Goal: Task Accomplishment & Management: Manage account settings

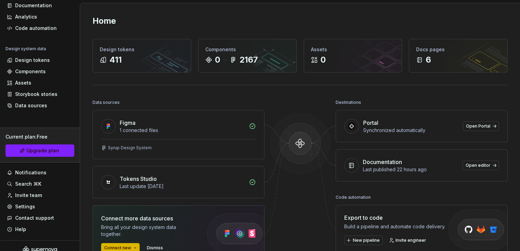
scroll to position [45, 0]
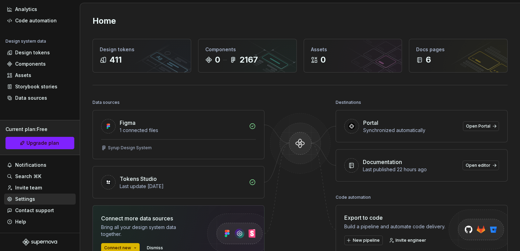
click at [56, 201] on div "Settings" at bounding box center [40, 199] width 66 height 7
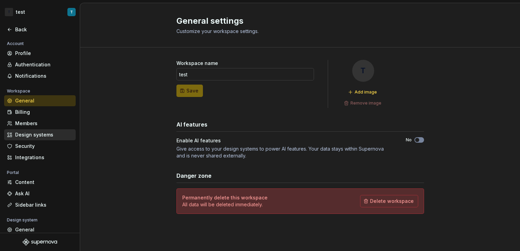
click at [61, 136] on div "Design systems" at bounding box center [44, 134] width 58 height 7
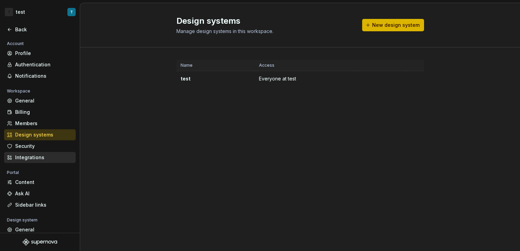
click at [47, 153] on div "Integrations" at bounding box center [40, 157] width 72 height 11
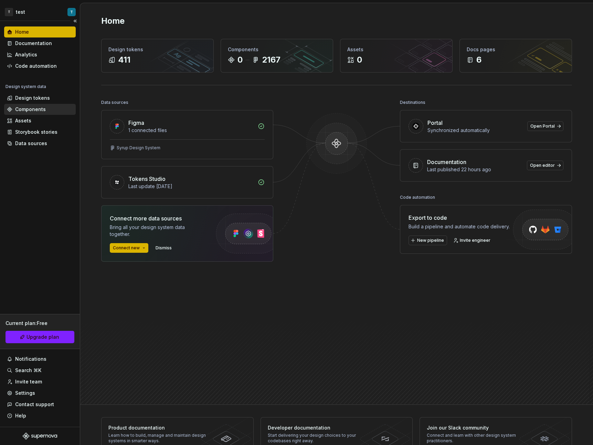
click at [40, 104] on div "Components" at bounding box center [40, 109] width 72 height 11
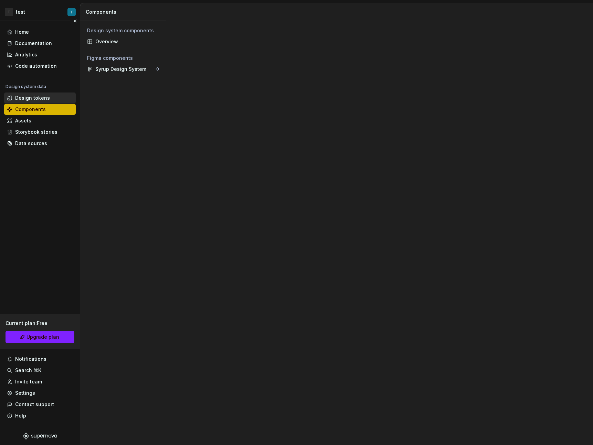
click at [22, 97] on div "Design tokens" at bounding box center [32, 98] width 35 height 7
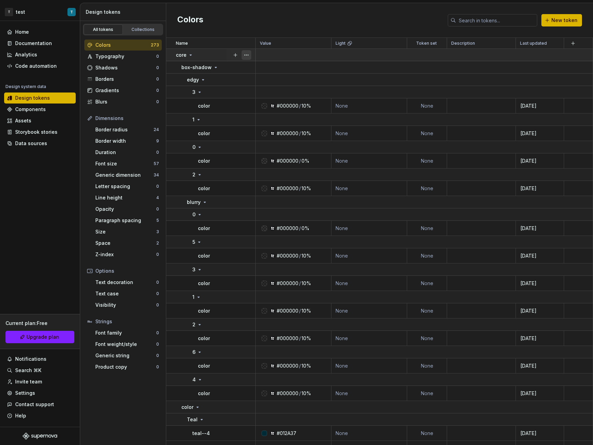
click at [247, 54] on button "button" at bounding box center [246, 55] width 10 height 10
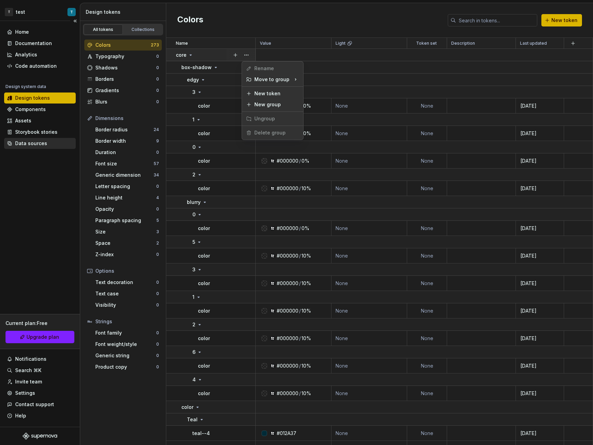
click at [23, 142] on html "T test T Home Documentation Analytics Code automation Design system data Design…" at bounding box center [296, 222] width 593 height 445
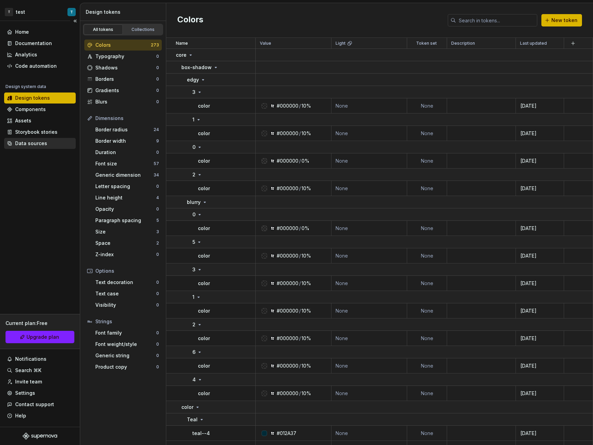
click at [37, 143] on div "Data sources" at bounding box center [31, 143] width 32 height 7
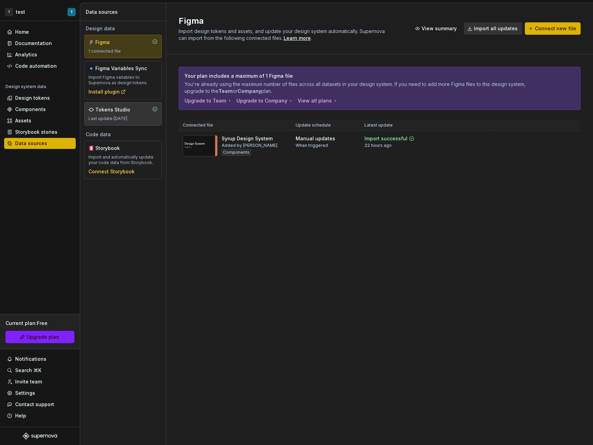
click at [133, 119] on div "Last update [DATE]" at bounding box center [122, 119] width 69 height 6
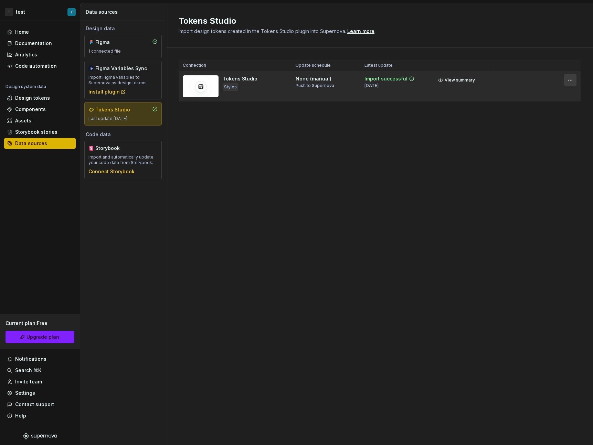
click at [568, 83] on html "T test T Home Documentation Analytics Code automation Design system data Design…" at bounding box center [296, 222] width 593 height 445
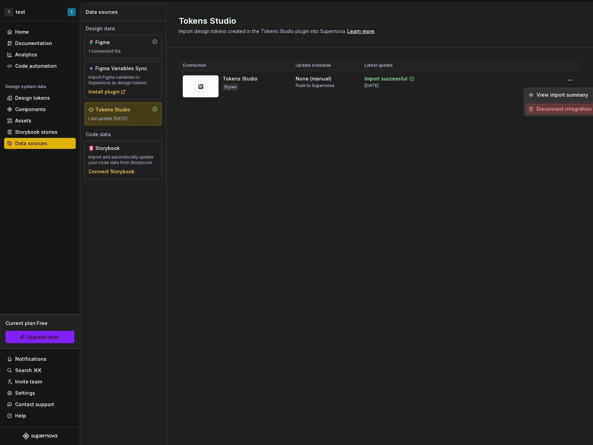
click at [565, 109] on div "Disconnect integration" at bounding box center [563, 109] width 55 height 7
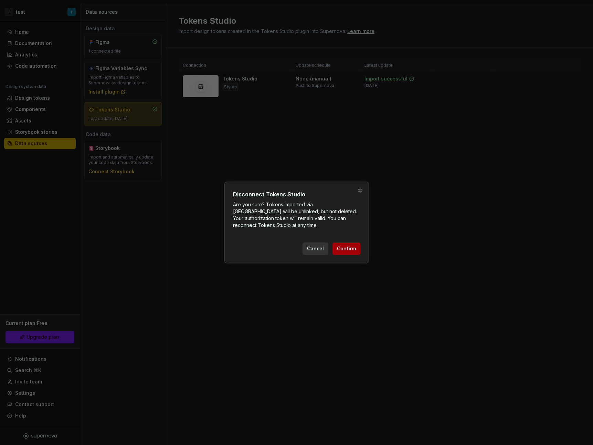
click at [353, 244] on button "Confirm" at bounding box center [346, 249] width 28 height 12
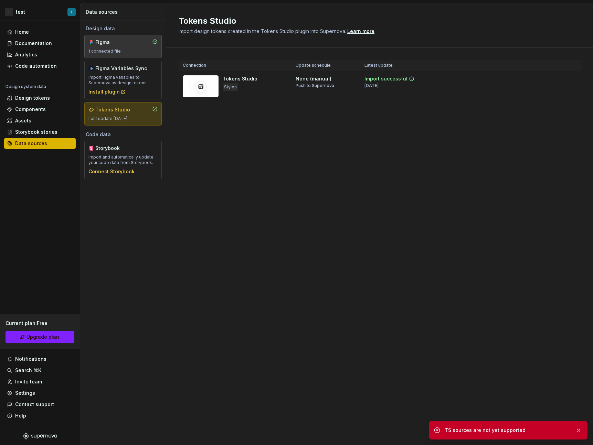
click at [146, 49] on div "1 connected file" at bounding box center [122, 52] width 69 height 6
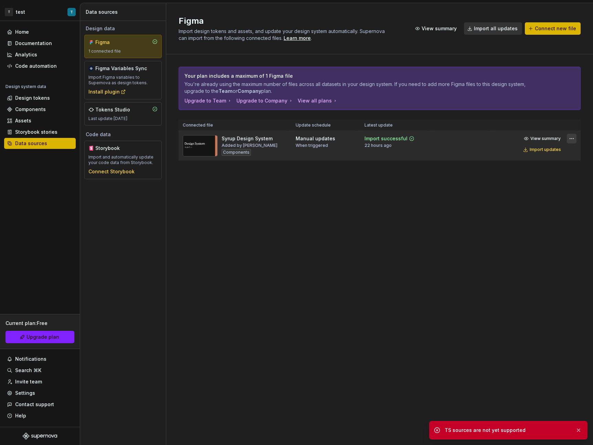
click at [568, 141] on html "T test T Home Documentation Analytics Code automation Design system data Design…" at bounding box center [296, 222] width 593 height 445
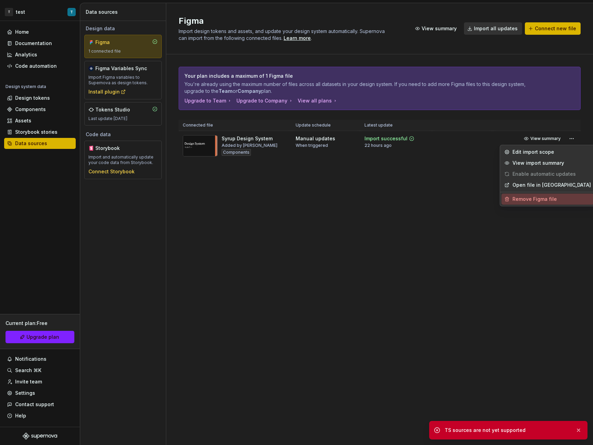
click at [541, 200] on div "Remove Figma file" at bounding box center [551, 199] width 78 height 7
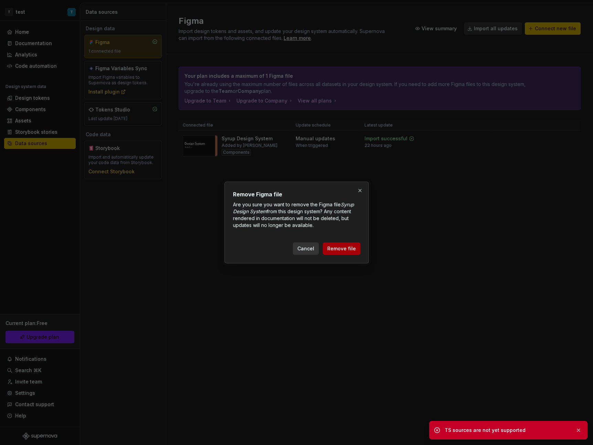
click at [359, 247] on div "Cancel Remove file" at bounding box center [326, 249] width 67 height 12
click at [352, 248] on span "Remove file" at bounding box center [341, 248] width 29 height 7
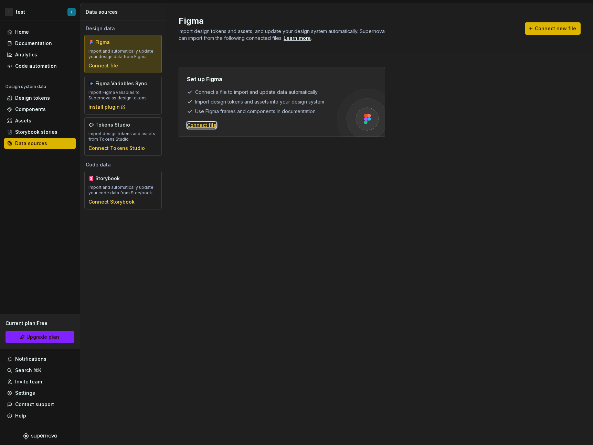
click at [197, 125] on div "Connect file" at bounding box center [202, 125] width 30 height 7
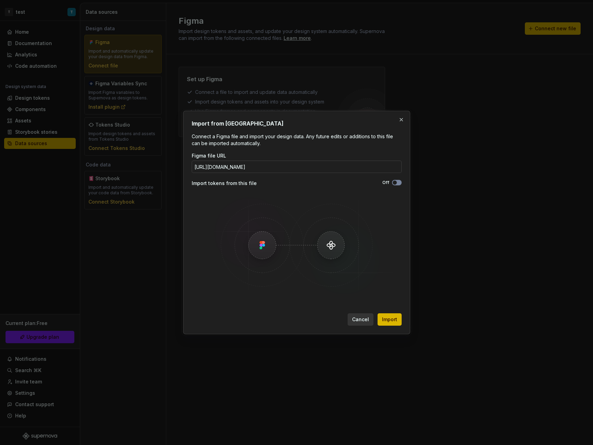
scroll to position [0, 103]
type input "[URL][DOMAIN_NAME]"
click at [392, 318] on span "Import" at bounding box center [389, 319] width 15 height 7
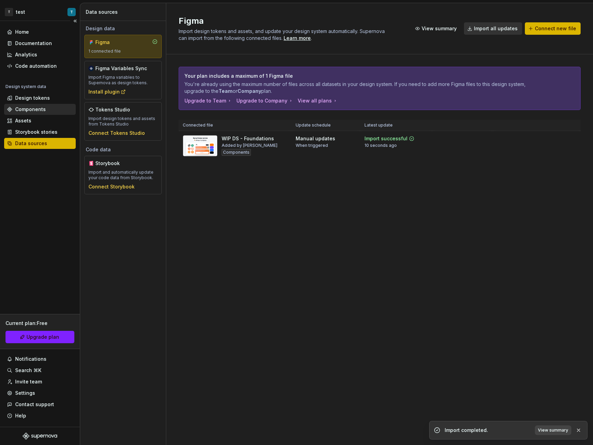
click at [53, 108] on div "Components" at bounding box center [40, 109] width 66 height 7
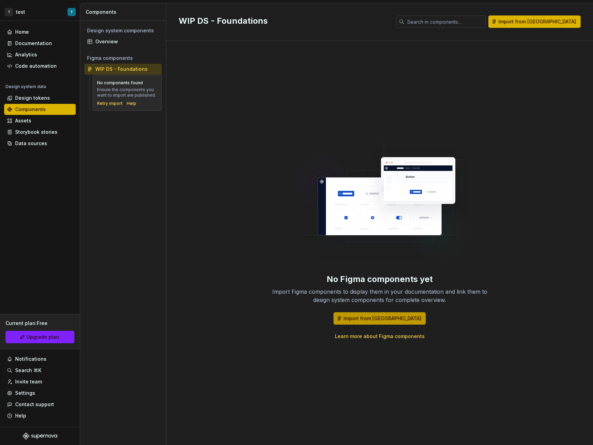
click at [390, 315] on span "Import from [GEOGRAPHIC_DATA]" at bounding box center [382, 318] width 78 height 7
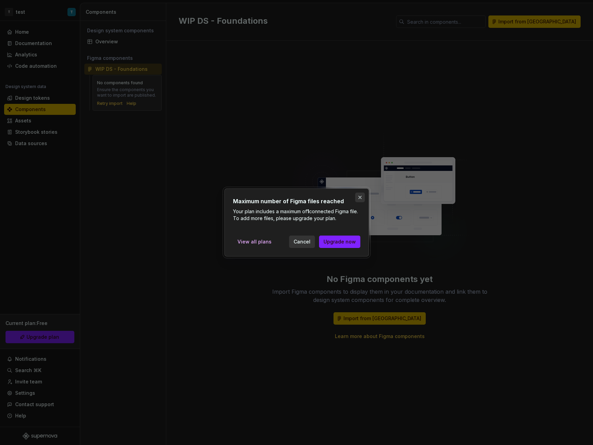
click at [358, 198] on button "button" at bounding box center [360, 198] width 10 height 10
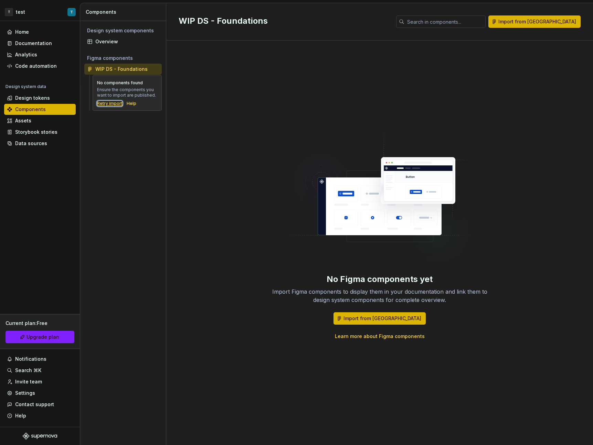
click at [112, 103] on div "Retry import" at bounding box center [109, 104] width 25 height 6
click at [106, 104] on div "Retry import" at bounding box center [109, 104] width 25 height 6
click at [44, 96] on div "Design tokens" at bounding box center [32, 98] width 35 height 7
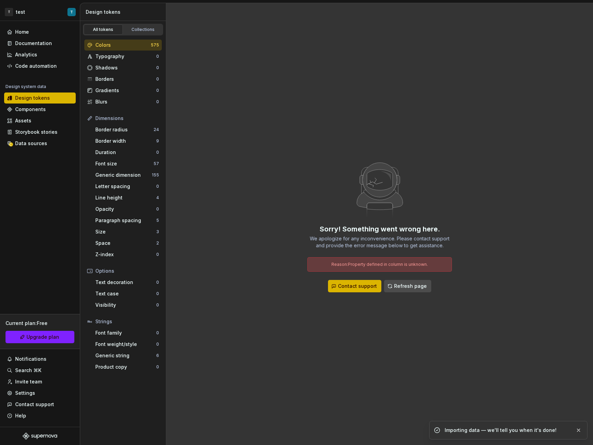
click at [408, 290] on button "Refresh page" at bounding box center [407, 286] width 47 height 12
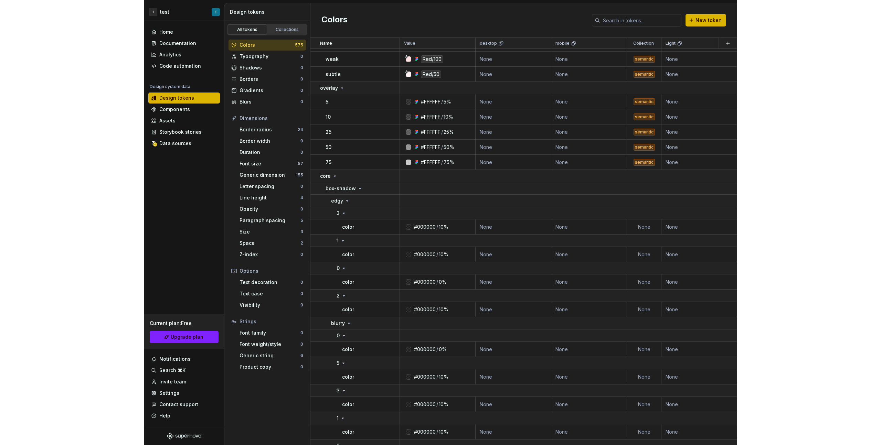
scroll to position [4805, 0]
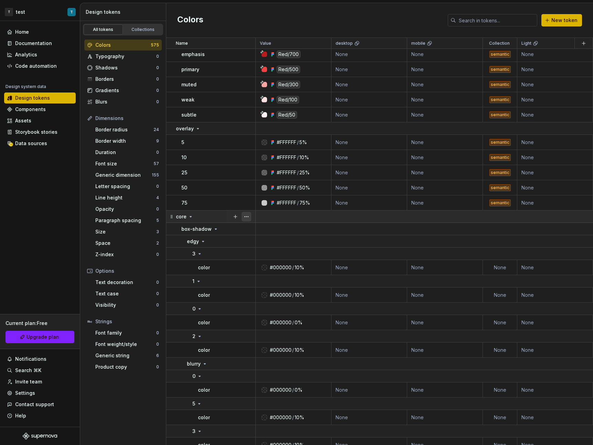
click at [248, 218] on button "button" at bounding box center [246, 217] width 10 height 10
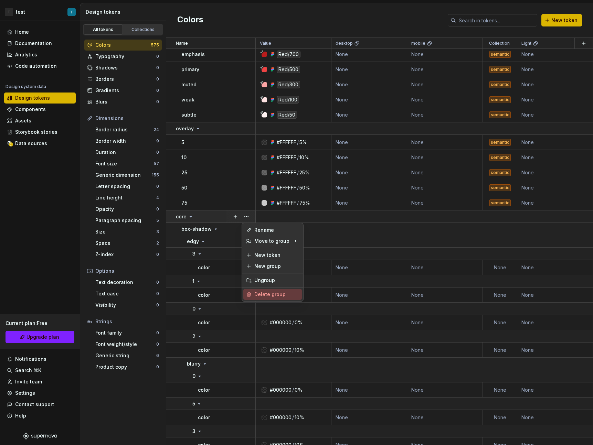
click at [269, 293] on div "Delete group" at bounding box center [276, 294] width 45 height 7
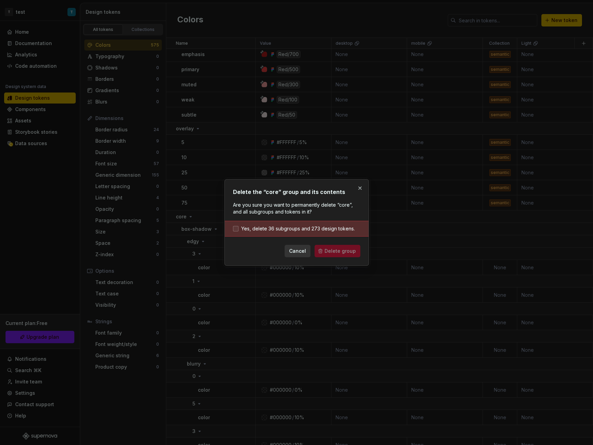
click at [315, 230] on span "Yes, delete 36 subgroups and 273 design tokens." at bounding box center [298, 228] width 114 height 7
click at [337, 248] on span "Delete group" at bounding box center [339, 251] width 31 height 7
click at [340, 251] on div "Cancel Delete group" at bounding box center [296, 251] width 127 height 12
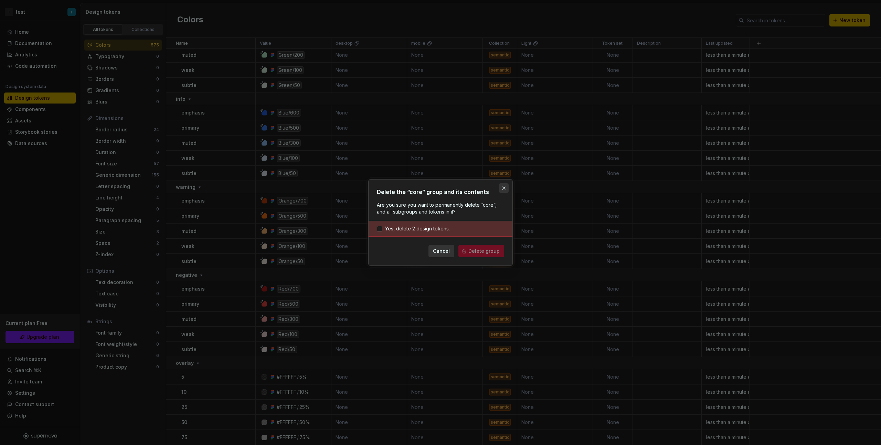
scroll to position [4571, 0]
click at [504, 189] on button "button" at bounding box center [504, 188] width 10 height 10
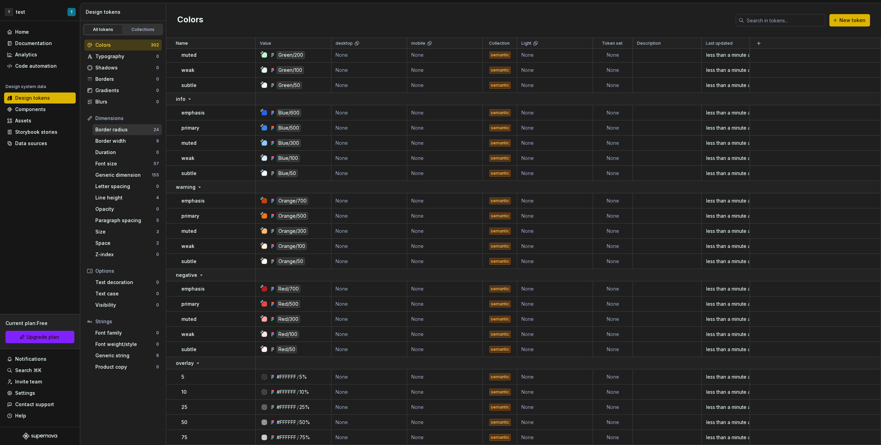
click at [127, 132] on div "Border radius" at bounding box center [124, 129] width 58 height 7
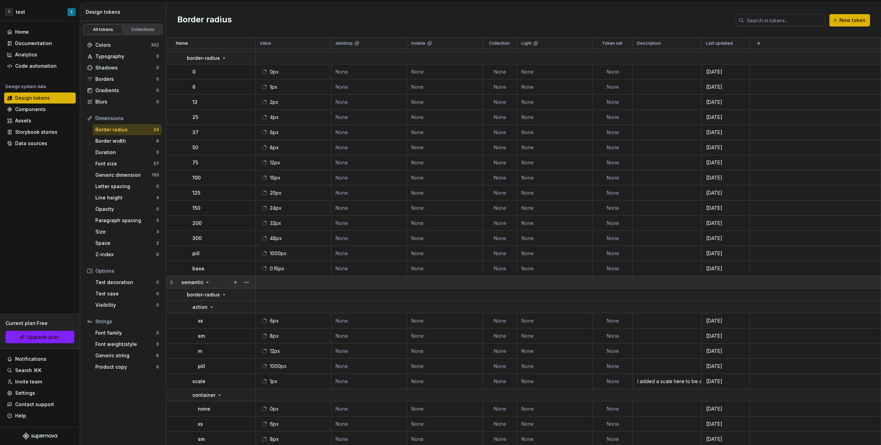
scroll to position [19, 0]
click at [247, 287] on button "button" at bounding box center [246, 285] width 10 height 10
click at [261, 366] on div "Delete group" at bounding box center [272, 362] width 58 height 11
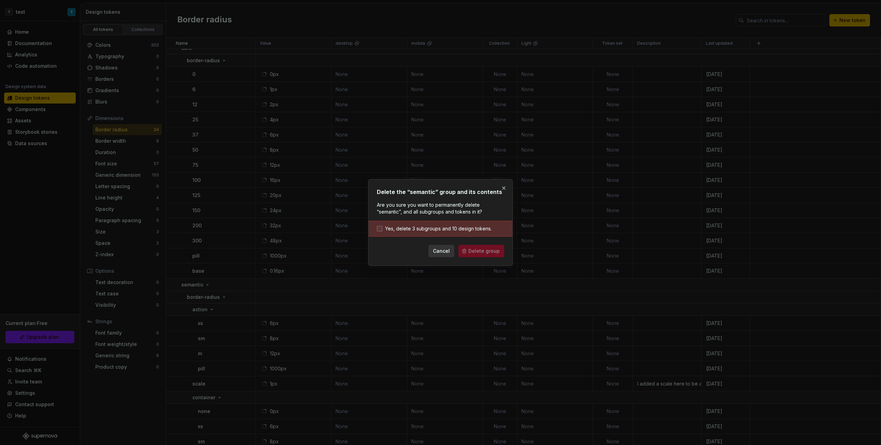
click at [415, 227] on span "Yes, delete 3 subgroups and 10 design tokens." at bounding box center [438, 228] width 107 height 7
click at [479, 250] on span "Delete group" at bounding box center [483, 251] width 31 height 7
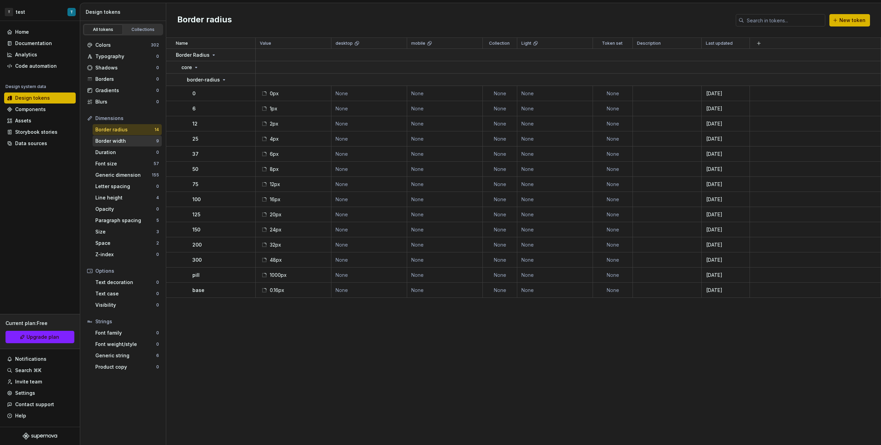
click at [138, 143] on div "Border width" at bounding box center [125, 141] width 61 height 7
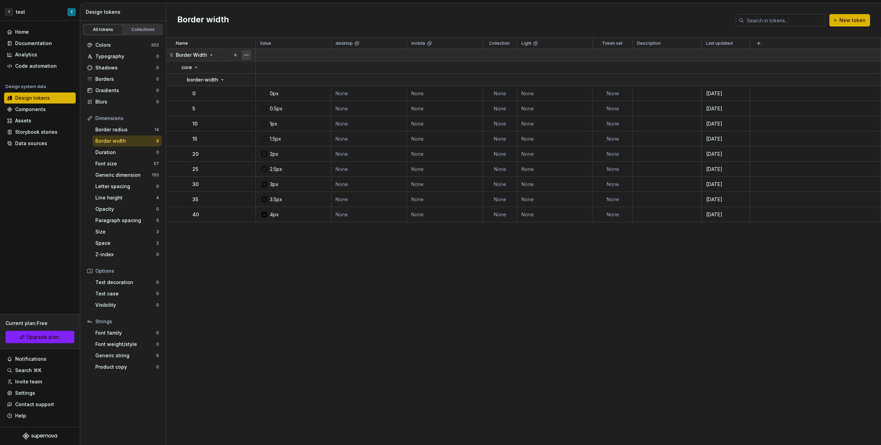
click at [250, 57] on button "button" at bounding box center [246, 55] width 10 height 10
click at [263, 129] on div "Delete group" at bounding box center [272, 132] width 58 height 11
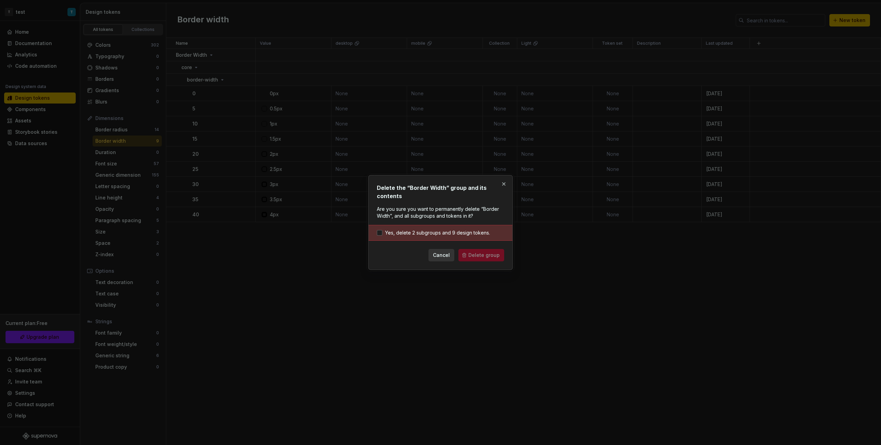
click at [418, 236] on div "Yes, delete 2 subgroups and 9 design tokens." at bounding box center [440, 233] width 144 height 16
click at [418, 235] on span "Yes, delete 2 subgroups and 9 design tokens." at bounding box center [437, 232] width 105 height 7
click at [487, 258] on span "Delete group" at bounding box center [483, 255] width 31 height 7
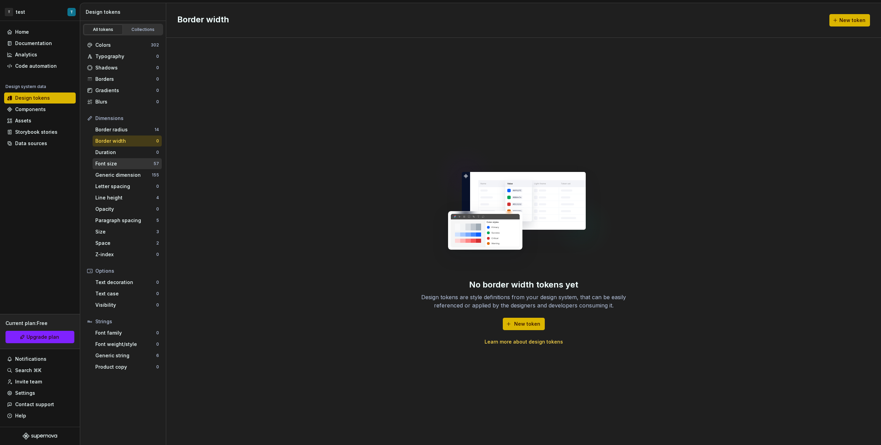
click at [131, 169] on div "Font size 57" at bounding box center [127, 163] width 69 height 11
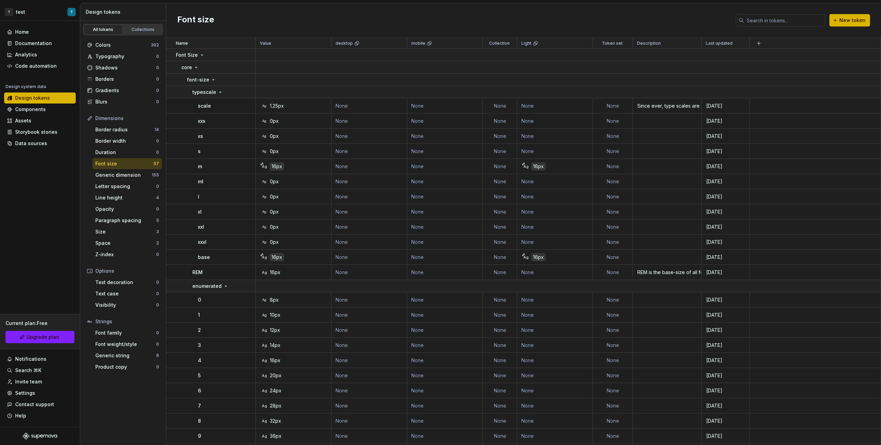
click at [141, 164] on div "Font size" at bounding box center [124, 163] width 58 height 7
click at [249, 56] on button "button" at bounding box center [246, 55] width 10 height 10
click at [272, 131] on div "Delete group" at bounding box center [276, 132] width 45 height 7
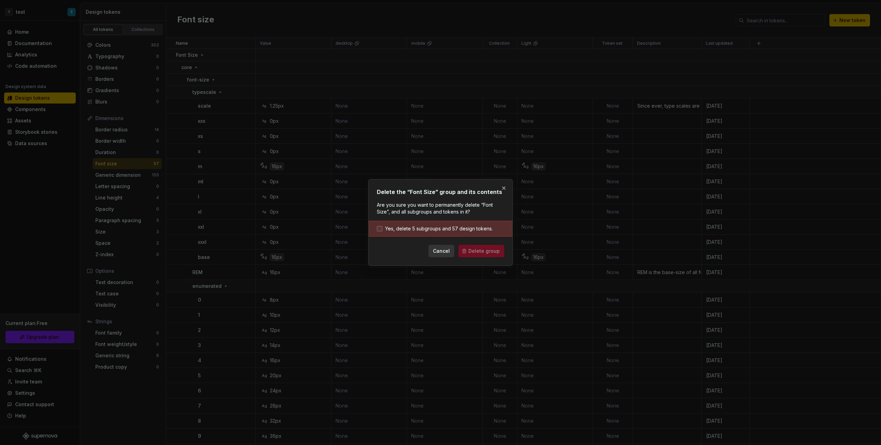
click at [423, 230] on span "Yes, delete 5 subgroups and 57 design tokens." at bounding box center [439, 228] width 108 height 7
click at [493, 249] on span "Delete group" at bounding box center [483, 251] width 31 height 7
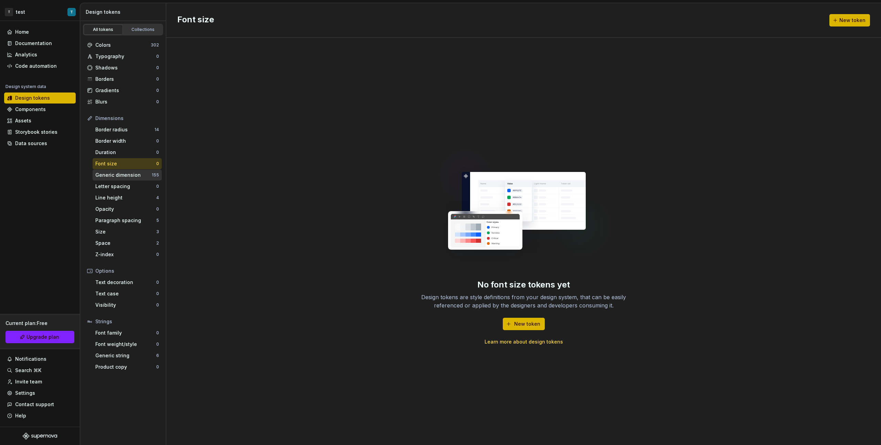
click at [140, 176] on div "Generic dimension" at bounding box center [123, 175] width 56 height 7
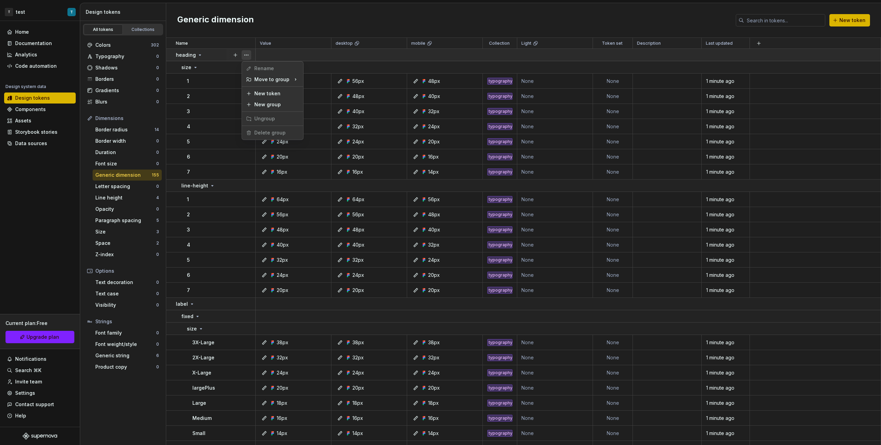
click at [248, 54] on button "button" at bounding box center [246, 55] width 10 height 10
click at [218, 194] on html "T test T Home Documentation Analytics Code automation Design system data Design…" at bounding box center [440, 222] width 881 height 445
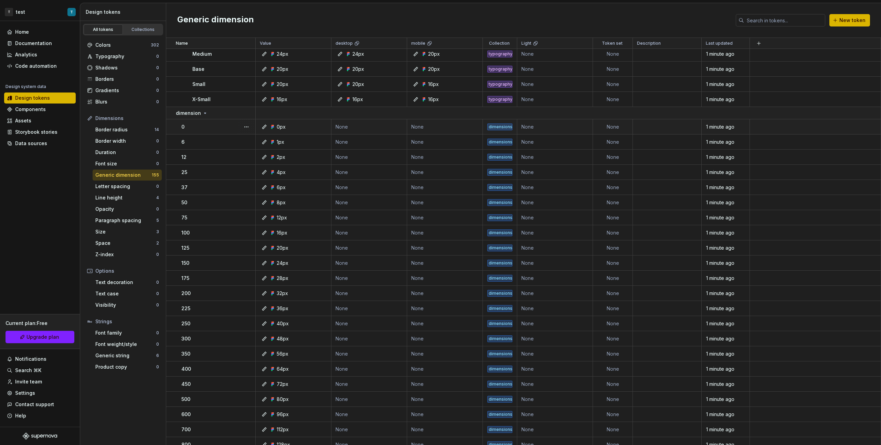
scroll to position [1210, 0]
click at [248, 115] on button "button" at bounding box center [246, 115] width 10 height 10
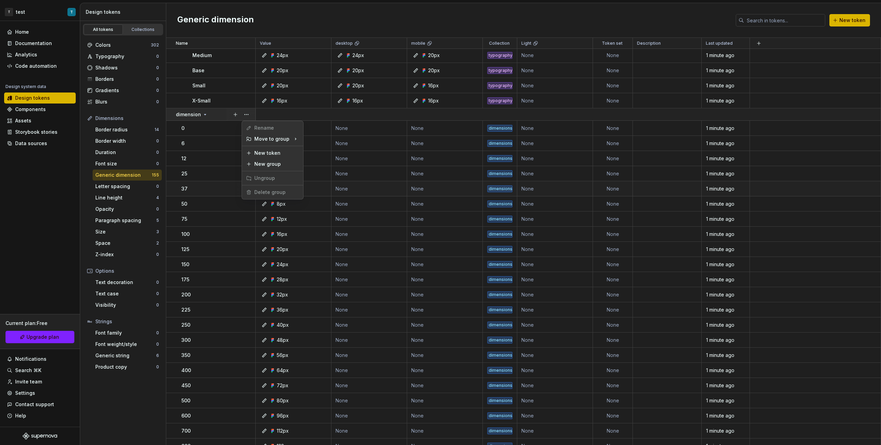
click at [224, 192] on html "T test T Home Documentation Analytics Code automation Design system data Design…" at bounding box center [440, 222] width 881 height 445
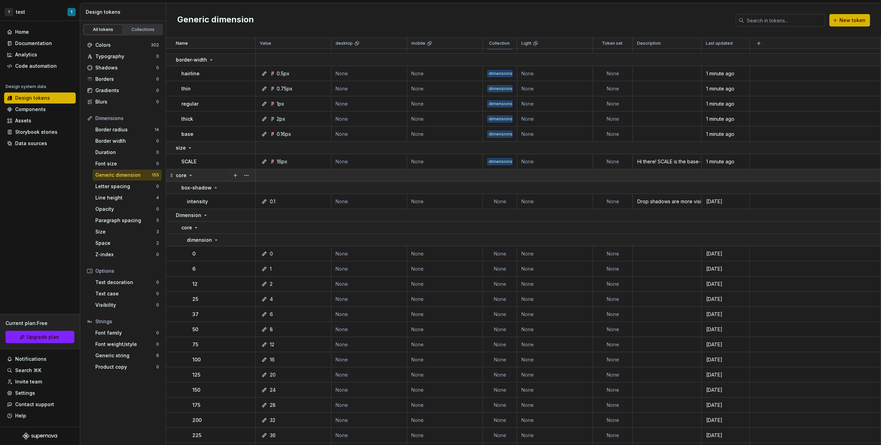
scroll to position [1961, 0]
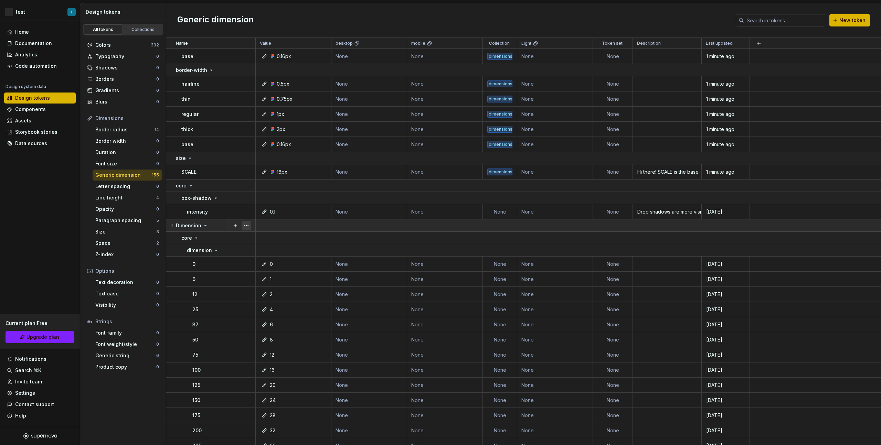
click at [249, 224] on button "button" at bounding box center [246, 226] width 10 height 10
click at [260, 303] on div "Delete group" at bounding box center [276, 303] width 45 height 7
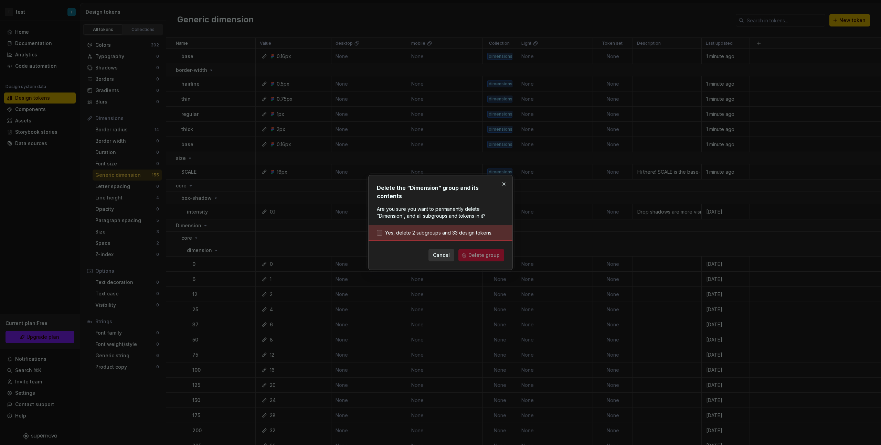
click at [413, 229] on span "Yes, delete 2 subgroups and 33 design tokens." at bounding box center [438, 232] width 107 height 7
click at [488, 245] on form "Yes, delete 2 subgroups and 33 design tokens. Cancel Delete group" at bounding box center [440, 243] width 127 height 36
click at [491, 252] on span "Delete group" at bounding box center [483, 255] width 31 height 7
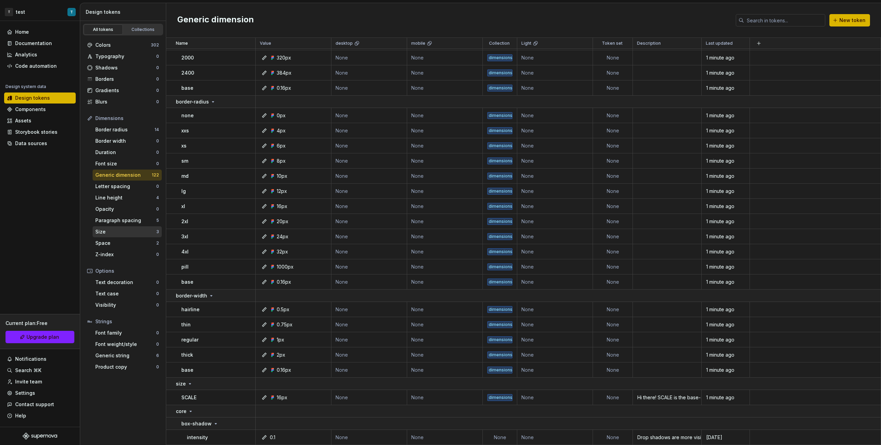
click at [125, 226] on div "Size 3" at bounding box center [127, 231] width 69 height 11
click at [131, 228] on div "Size" at bounding box center [125, 231] width 61 height 7
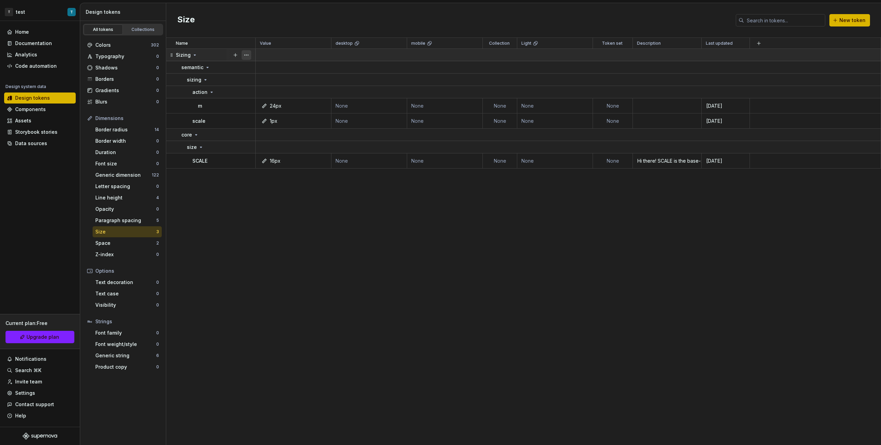
click at [243, 55] on button "button" at bounding box center [246, 55] width 10 height 10
click at [276, 133] on div "Delete group" at bounding box center [276, 132] width 45 height 7
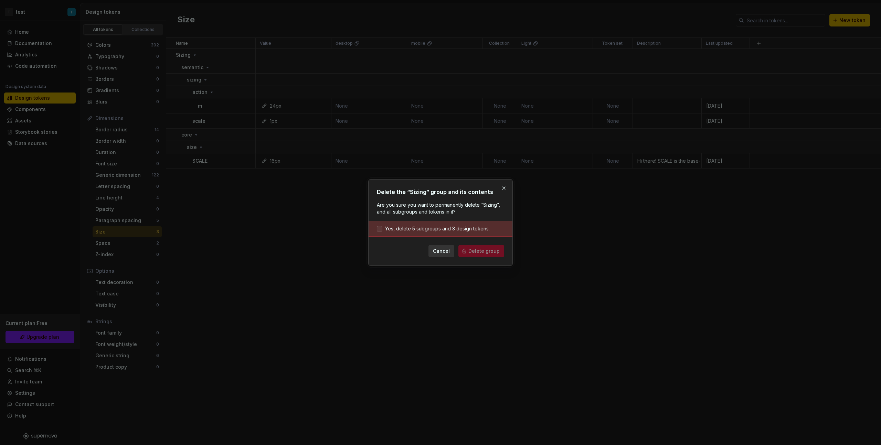
click at [390, 225] on span "Yes, delete 5 subgroups and 3 design tokens." at bounding box center [437, 228] width 105 height 7
click at [472, 248] on span "Delete group" at bounding box center [483, 251] width 31 height 7
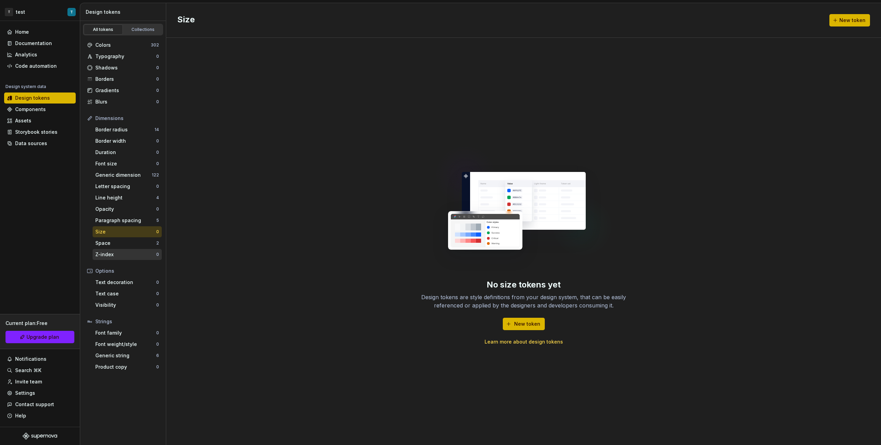
click at [128, 252] on div "Z-index" at bounding box center [125, 254] width 61 height 7
click at [144, 243] on div "Space" at bounding box center [125, 243] width 61 height 7
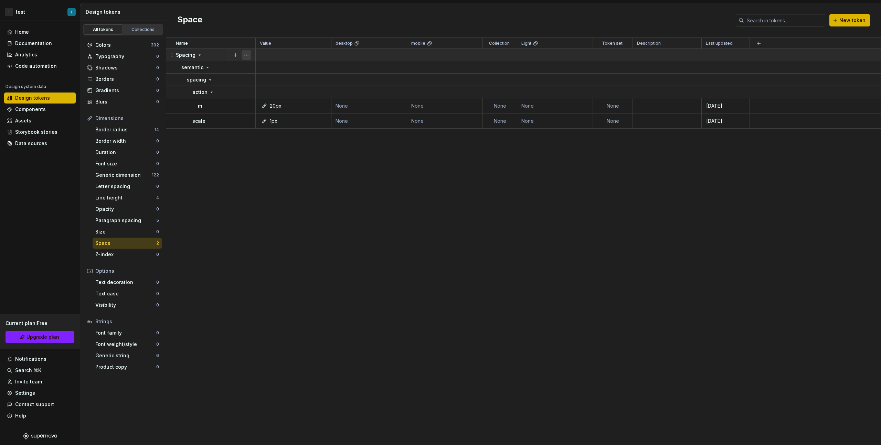
click at [250, 57] on button "button" at bounding box center [246, 55] width 10 height 10
click at [282, 131] on div "Delete group" at bounding box center [276, 132] width 45 height 7
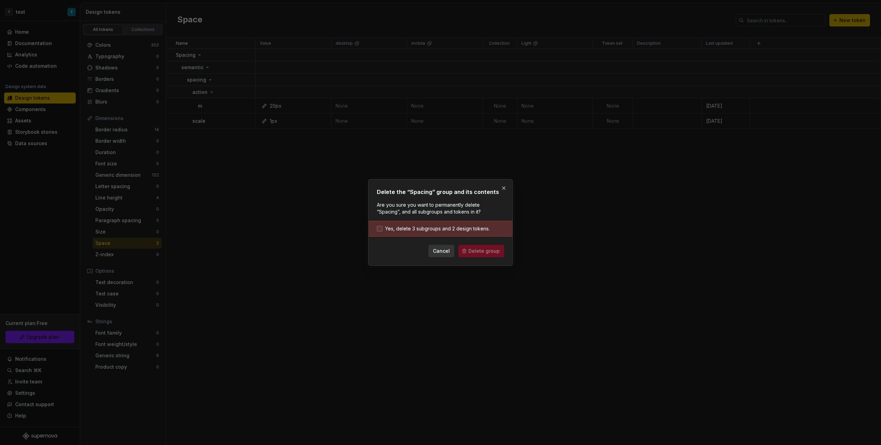
drag, startPoint x: 398, startPoint y: 226, endPoint x: 405, endPoint y: 230, distance: 8.6
click at [398, 226] on span "Yes, delete 3 subgroups and 2 design tokens." at bounding box center [437, 228] width 105 height 7
click at [484, 255] on button "Delete group" at bounding box center [481, 251] width 46 height 12
click at [487, 245] on div "Cancel Delete group" at bounding box center [440, 251] width 127 height 12
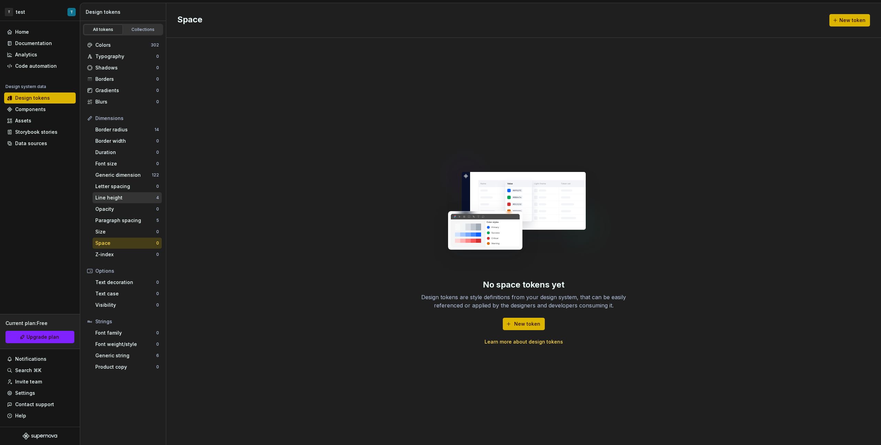
click at [145, 198] on div "Line height" at bounding box center [125, 197] width 61 height 7
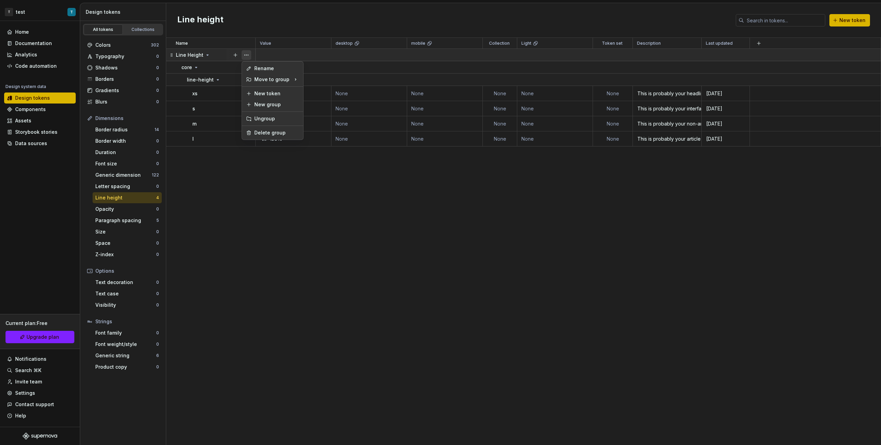
click at [244, 53] on button "button" at bounding box center [246, 55] width 10 height 10
click at [283, 129] on div "Delete group" at bounding box center [276, 132] width 45 height 7
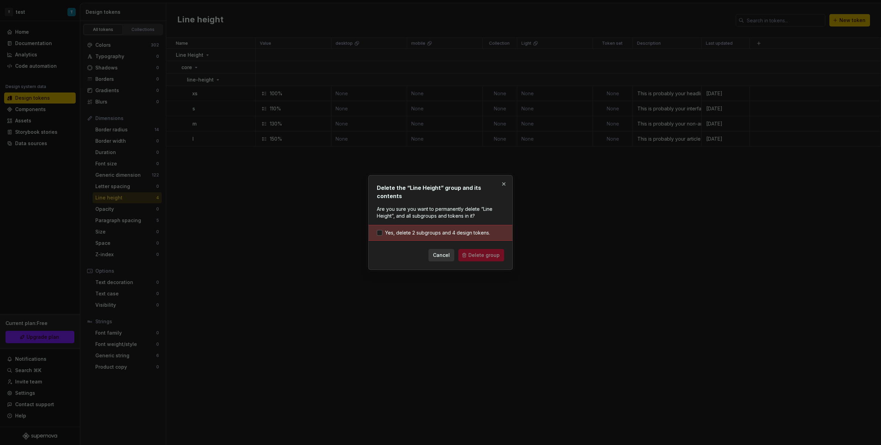
click at [414, 235] on div "Yes, delete 2 subgroups and 4 design tokens." at bounding box center [440, 233] width 144 height 16
click at [412, 229] on span "Yes, delete 2 subgroups and 4 design tokens." at bounding box center [437, 232] width 105 height 7
click at [480, 252] on span "Delete group" at bounding box center [483, 255] width 31 height 7
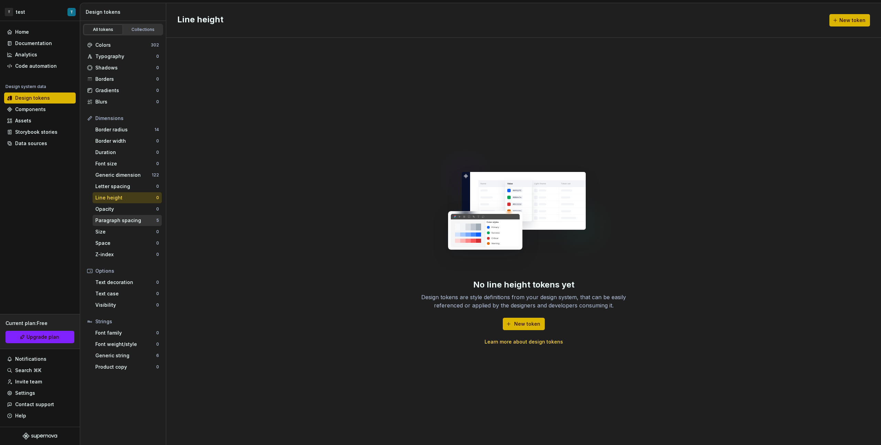
click at [132, 226] on div "Paragraph spacing 5" at bounding box center [127, 220] width 69 height 11
drag, startPoint x: 133, startPoint y: 222, endPoint x: 162, endPoint y: 203, distance: 34.5
click at [133, 222] on div "Paragraph spacing" at bounding box center [125, 220] width 61 height 7
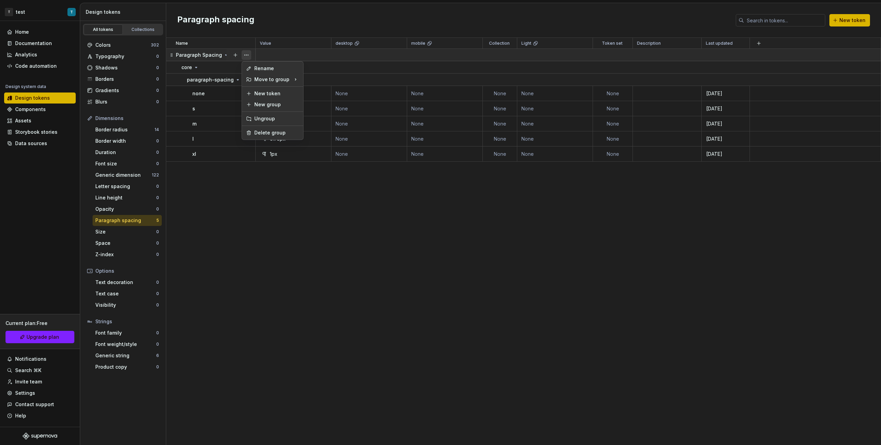
click at [243, 55] on button "button" at bounding box center [246, 55] width 10 height 10
click at [288, 128] on div "Delete group" at bounding box center [272, 132] width 58 height 11
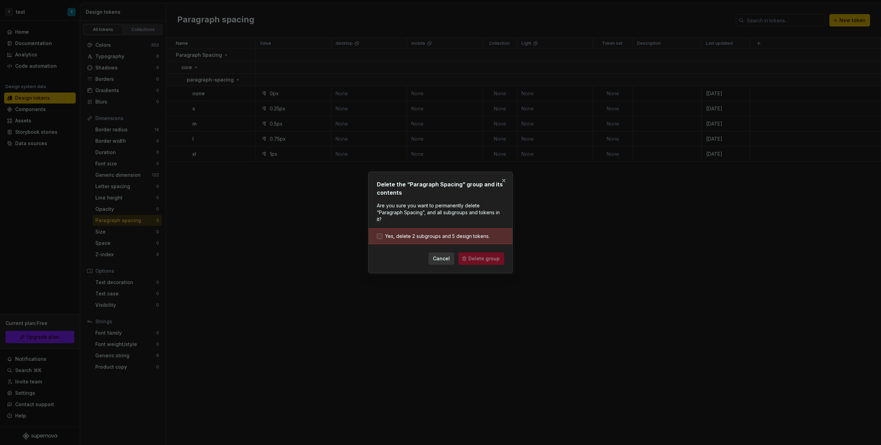
click at [423, 238] on span "Yes, delete 2 subgroups and 5 design tokens." at bounding box center [437, 236] width 105 height 7
click at [479, 262] on button "Delete group" at bounding box center [481, 258] width 46 height 12
